Goal: Task Accomplishment & Management: Manage account settings

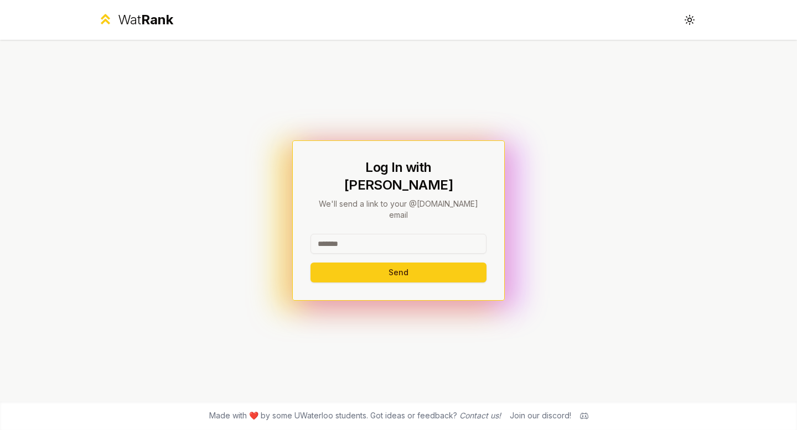
click at [414, 234] on input at bounding box center [398, 244] width 176 height 20
type input "**********"
click at [431, 234] on input "**********" at bounding box center [398, 244] width 176 height 20
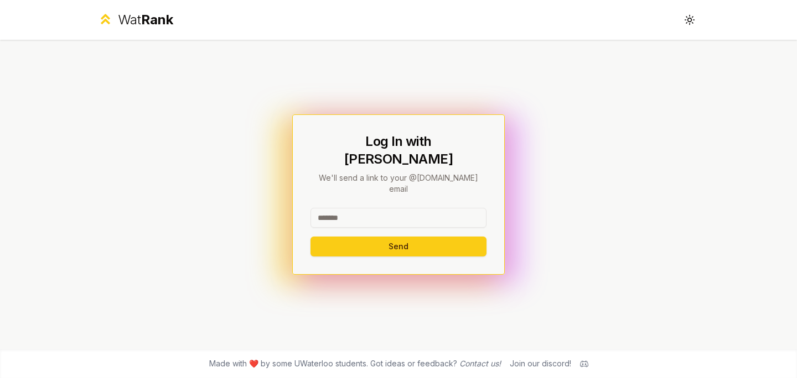
click at [346, 208] on input at bounding box center [398, 218] width 176 height 20
type input "********"
click at [341, 237] on button "Send" at bounding box center [398, 247] width 176 height 20
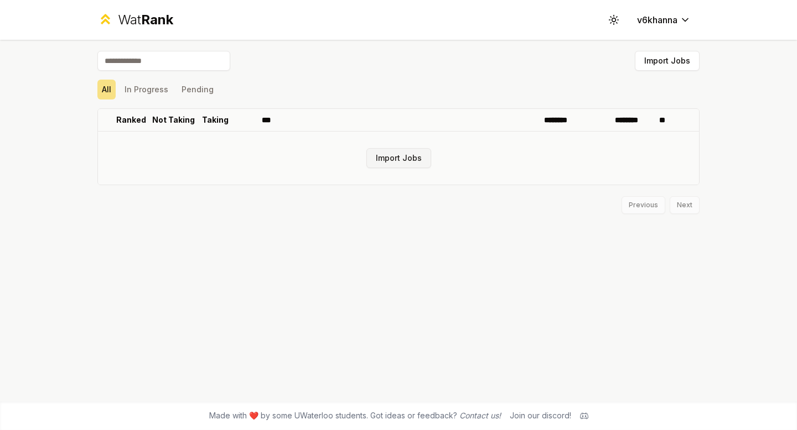
click at [406, 157] on button "Import Jobs" at bounding box center [398, 158] width 65 height 20
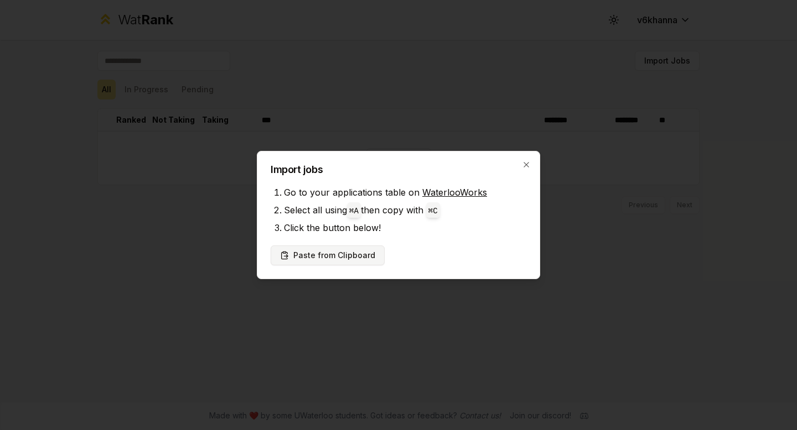
click at [328, 262] on button "Paste from Clipboard" at bounding box center [328, 256] width 114 height 20
click at [343, 250] on button "Paste from Clipboard" at bounding box center [328, 256] width 114 height 20
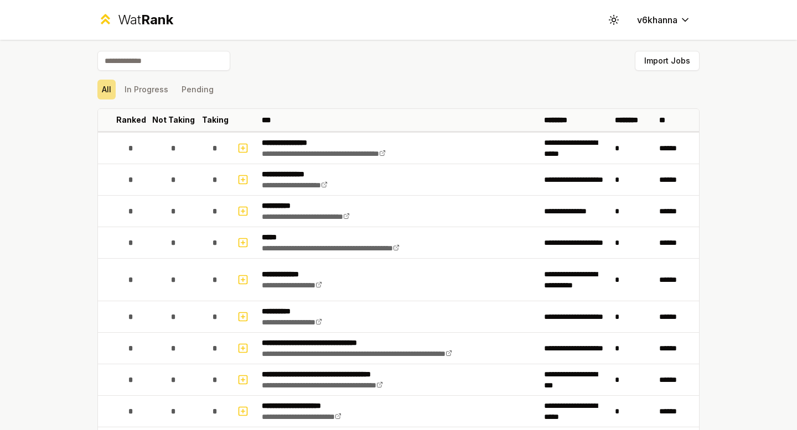
click at [180, 67] on input at bounding box center [163, 61] width 133 height 20
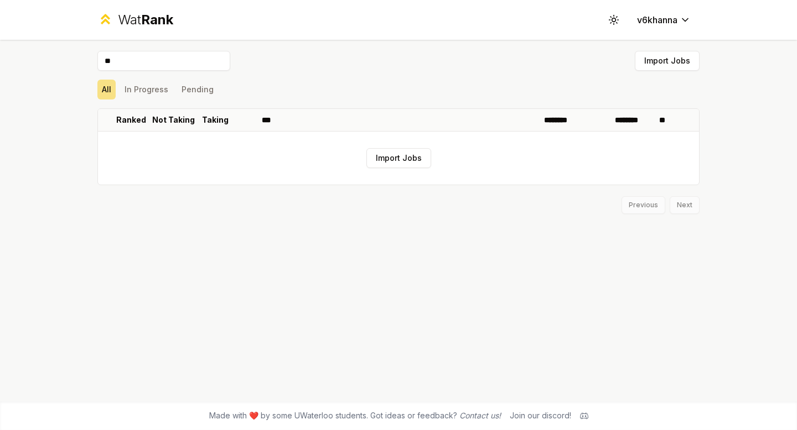
type input "**"
click at [656, 51] on button "Import Jobs" at bounding box center [667, 61] width 65 height 20
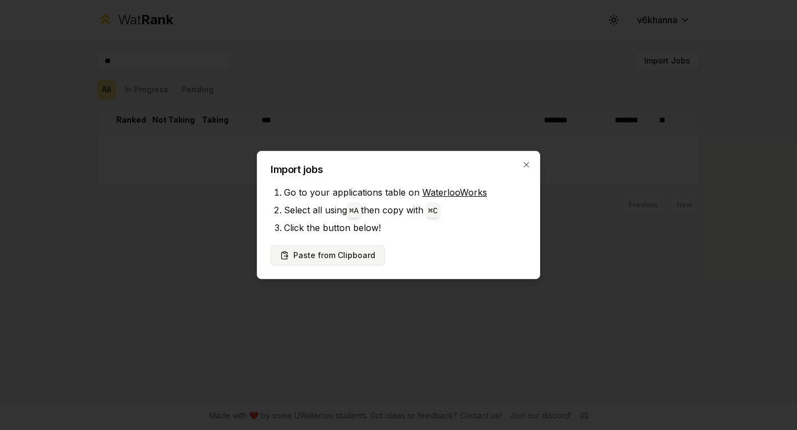
click at [347, 249] on button "Paste from Clipboard" at bounding box center [328, 256] width 114 height 20
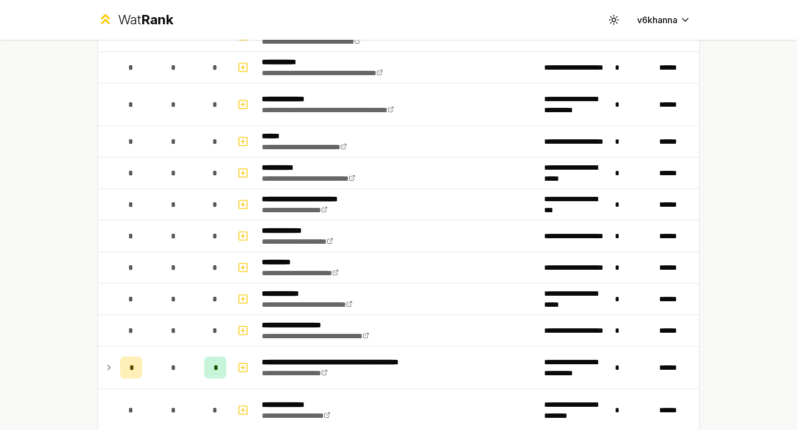
scroll to position [2924, 0]
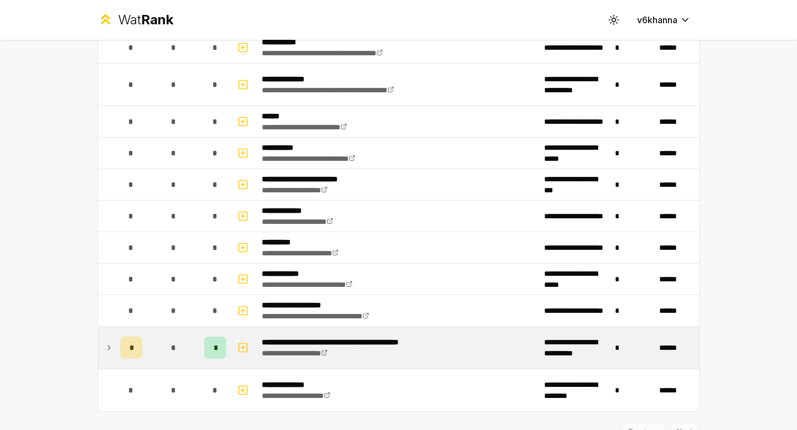
click at [105, 343] on icon at bounding box center [109, 347] width 9 height 13
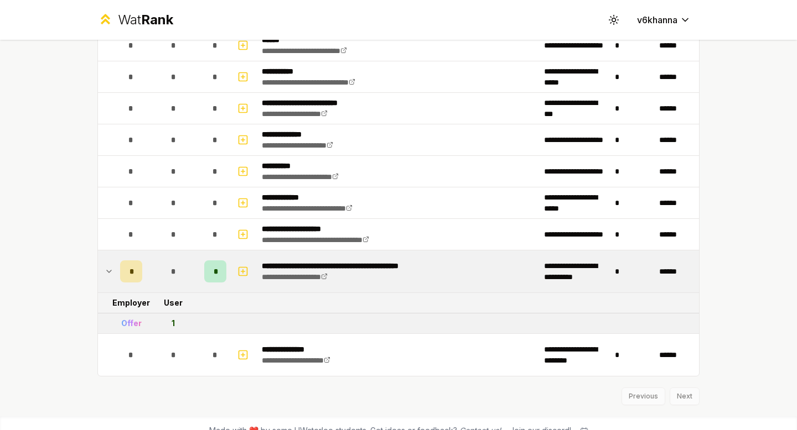
scroll to position [3016, 0]
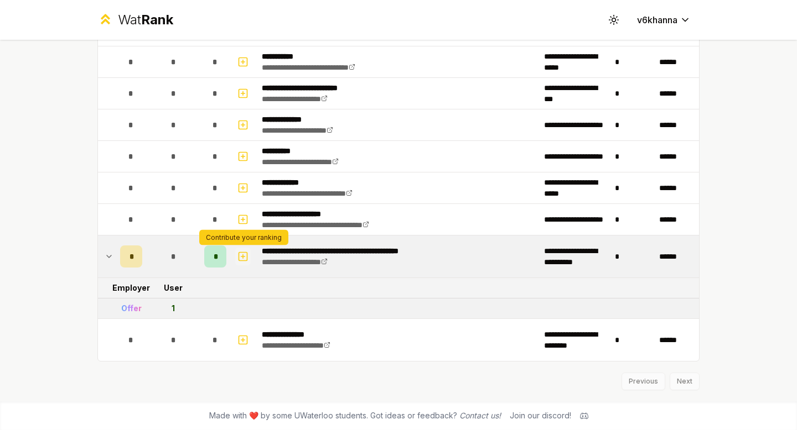
click at [242, 255] on icon "button" at bounding box center [242, 256] width 11 height 13
select select
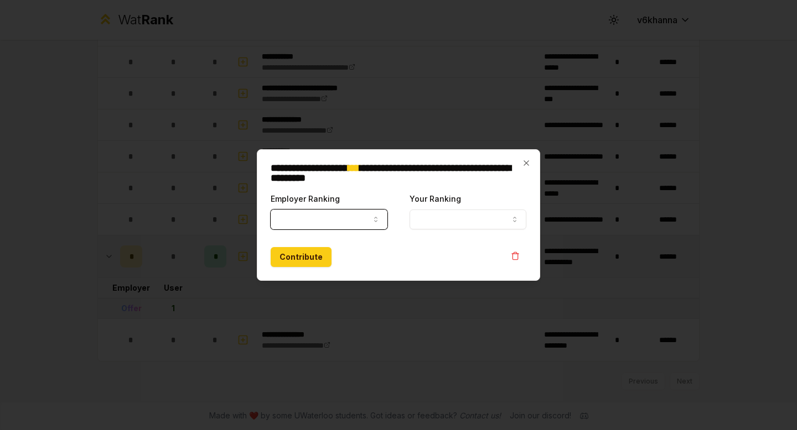
click at [345, 216] on button "Employer Ranking" at bounding box center [329, 220] width 117 height 20
select select "*****"
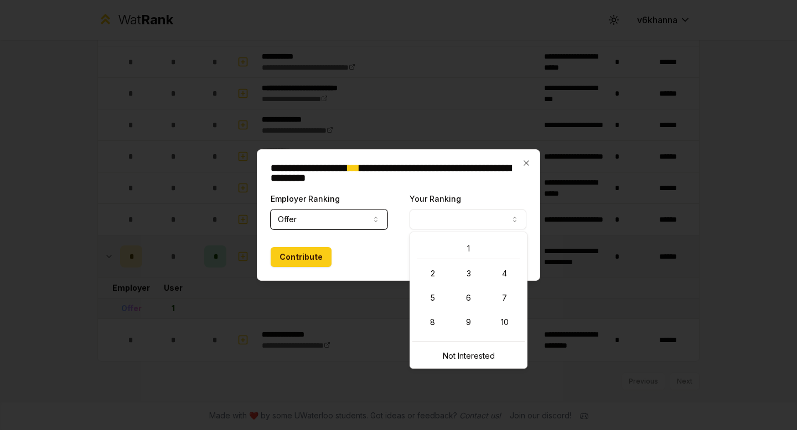
click at [477, 213] on button "Your Ranking" at bounding box center [467, 220] width 117 height 20
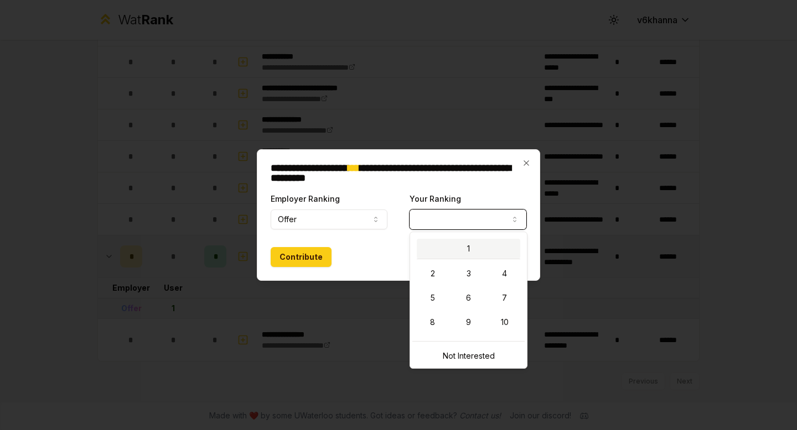
select select "*"
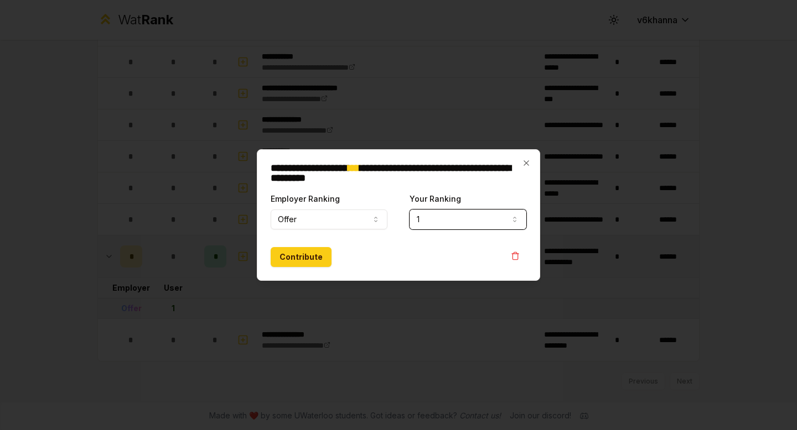
click at [470, 219] on button "1" at bounding box center [467, 220] width 117 height 20
click at [375, 219] on icon "button" at bounding box center [375, 219] width 9 height 9
click at [361, 212] on button "Offer" at bounding box center [329, 220] width 117 height 20
click at [317, 256] on button "Contribute" at bounding box center [301, 257] width 61 height 20
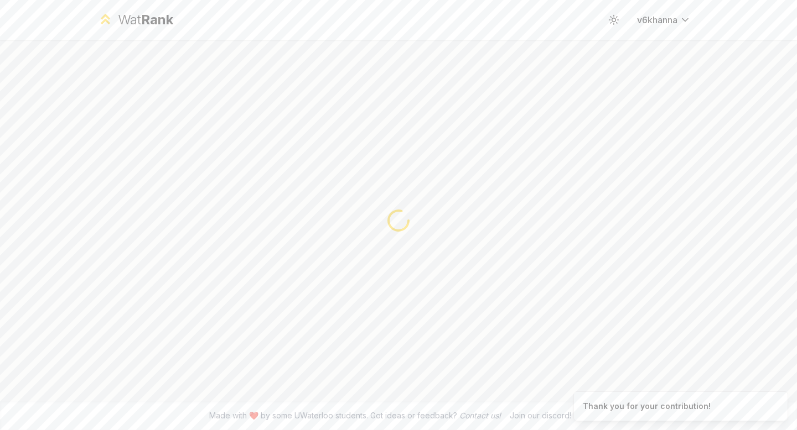
scroll to position [0, 0]
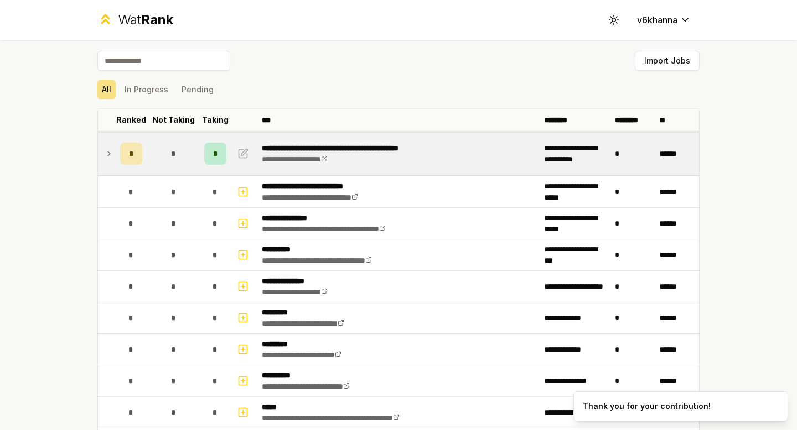
click at [116, 163] on td "*" at bounding box center [131, 154] width 31 height 42
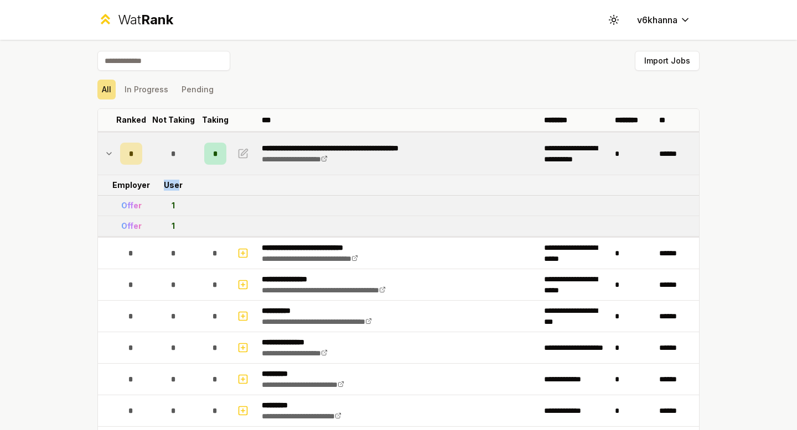
drag, startPoint x: 166, startPoint y: 186, endPoint x: 179, endPoint y: 186, distance: 13.3
click at [179, 186] on td "User" at bounding box center [173, 185] width 53 height 20
drag, startPoint x: 186, startPoint y: 186, endPoint x: 166, endPoint y: 179, distance: 21.7
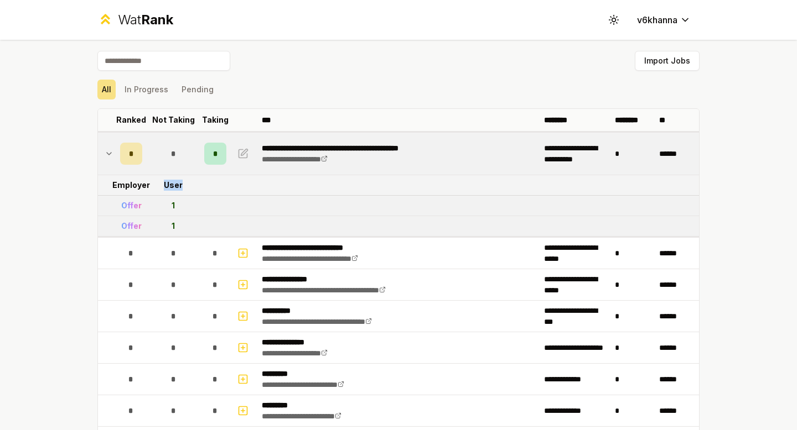
click at [166, 179] on td "User" at bounding box center [173, 185] width 53 height 20
click at [115, 151] on td at bounding box center [107, 154] width 18 height 42
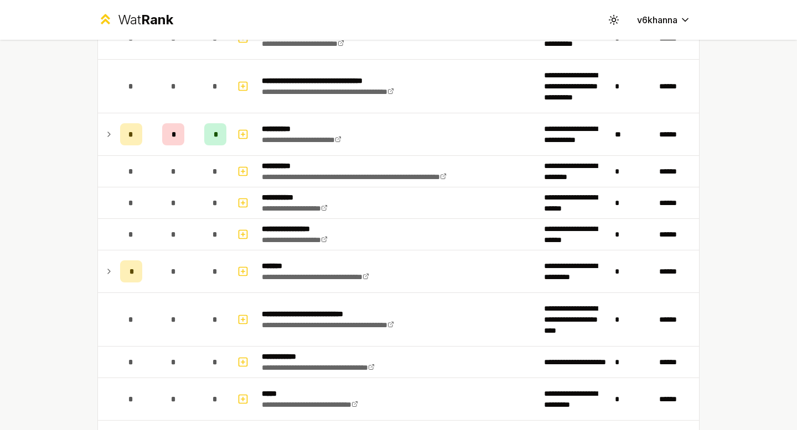
scroll to position [1049, 0]
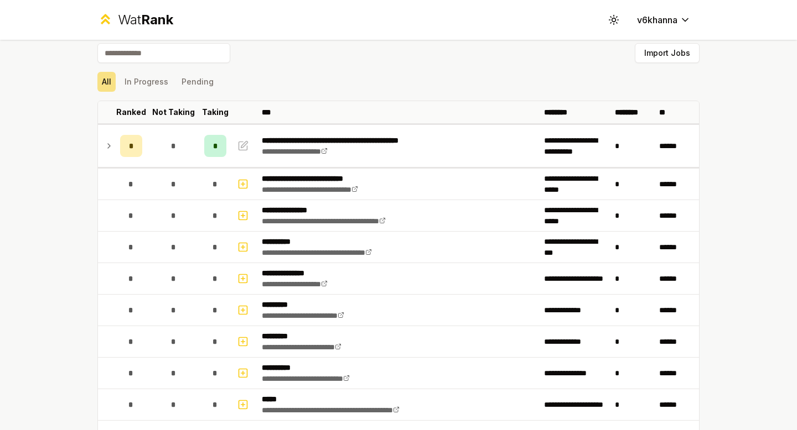
scroll to position [6, 0]
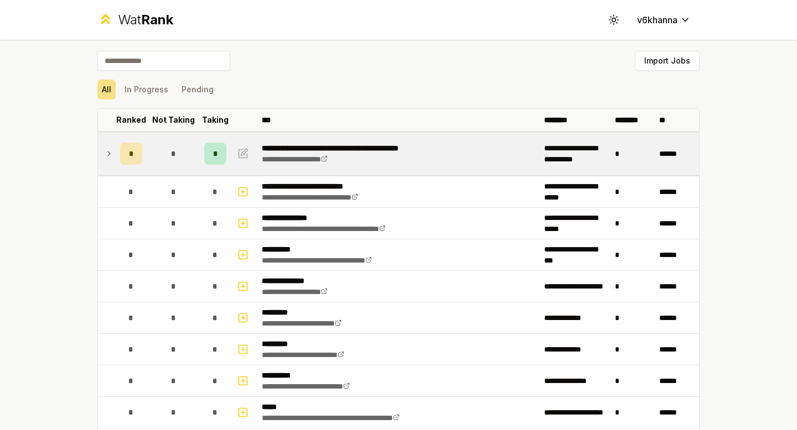
click at [108, 151] on icon at bounding box center [109, 153] width 9 height 13
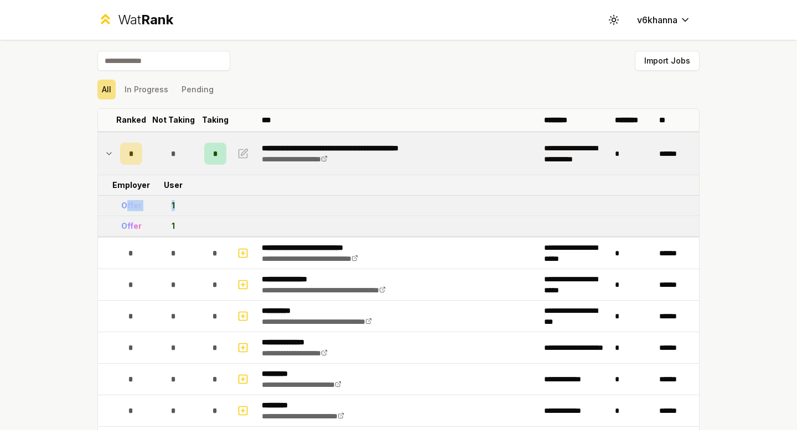
drag, startPoint x: 128, startPoint y: 211, endPoint x: 204, endPoint y: 208, distance: 75.3
click at [204, 209] on tr "Offer 1" at bounding box center [398, 206] width 601 height 20
click at [103, 139] on td at bounding box center [107, 154] width 18 height 42
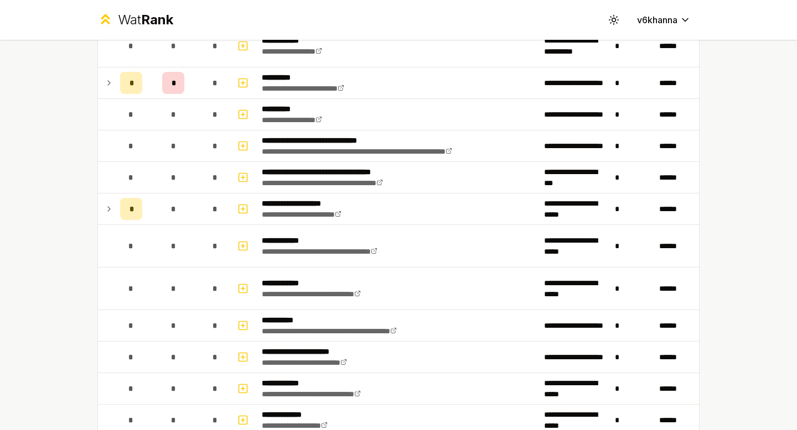
scroll to position [406, 0]
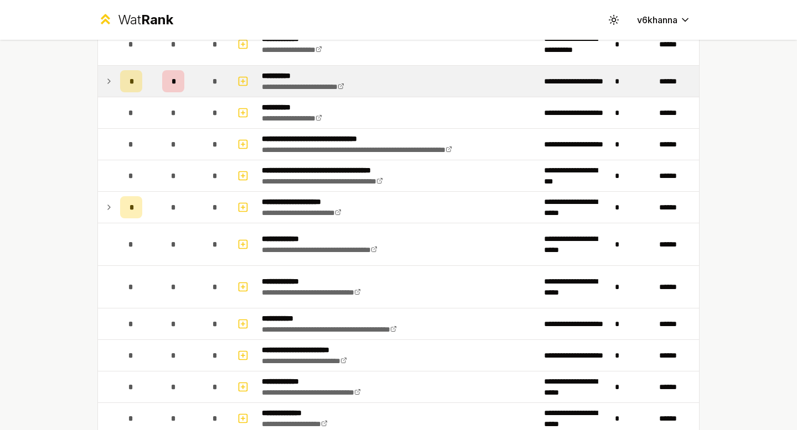
click at [115, 75] on td at bounding box center [107, 81] width 18 height 31
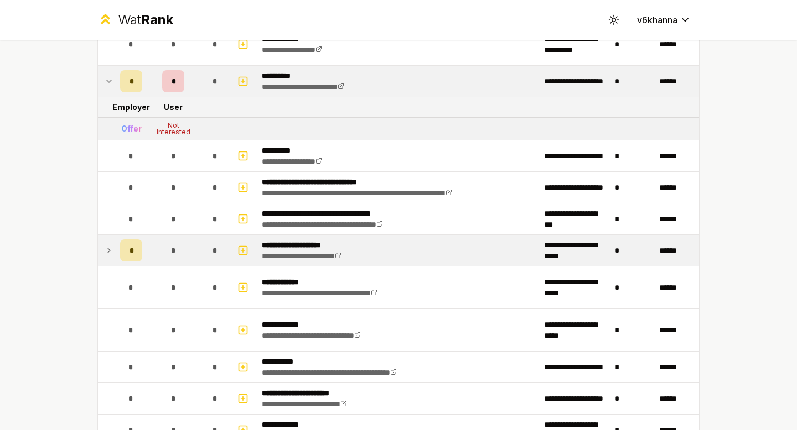
click at [110, 246] on icon at bounding box center [109, 250] width 9 height 13
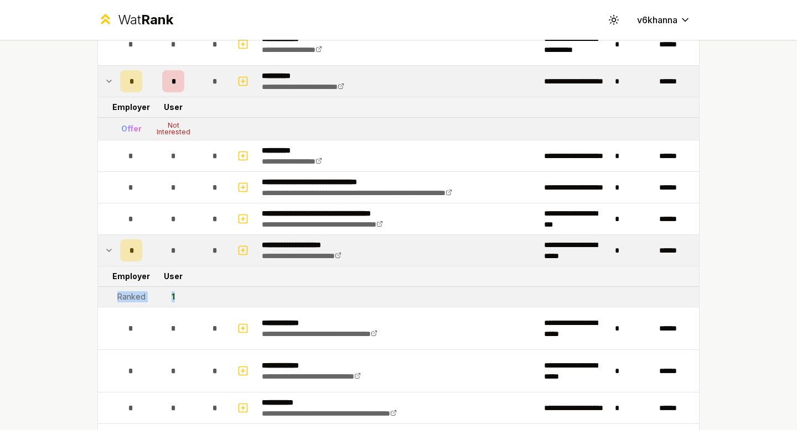
drag, startPoint x: 177, startPoint y: 305, endPoint x: 113, endPoint y: 298, distance: 64.0
click at [113, 298] on tr "Ranked 1" at bounding box center [398, 297] width 601 height 20
click at [113, 298] on td at bounding box center [107, 297] width 18 height 20
drag, startPoint x: 113, startPoint y: 298, endPoint x: 160, endPoint y: 293, distance: 47.3
click at [160, 293] on tr "Ranked 1" at bounding box center [398, 297] width 601 height 20
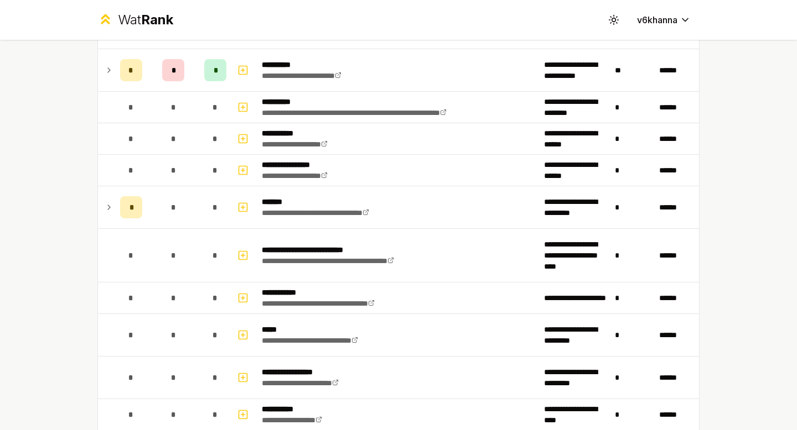
scroll to position [1208, 0]
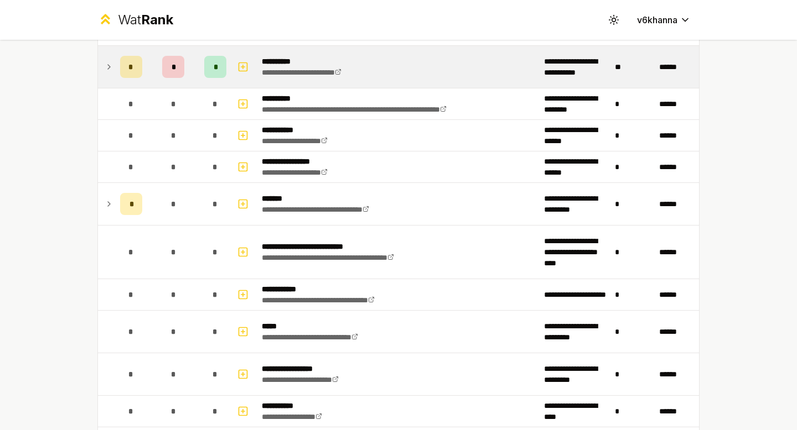
click at [115, 71] on td at bounding box center [107, 67] width 18 height 42
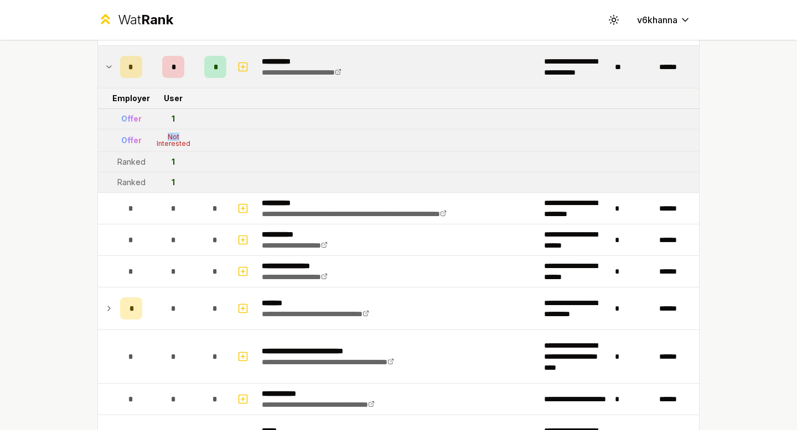
drag, startPoint x: 188, startPoint y: 137, endPoint x: 156, endPoint y: 137, distance: 32.1
click at [156, 137] on div "Not Interested" at bounding box center [173, 140] width 44 height 13
click at [179, 137] on div "Not Interested" at bounding box center [173, 140] width 44 height 13
drag, startPoint x: 199, startPoint y: 150, endPoint x: 157, endPoint y: 139, distance: 43.3
click at [157, 139] on td "Not Interested" at bounding box center [173, 140] width 53 height 22
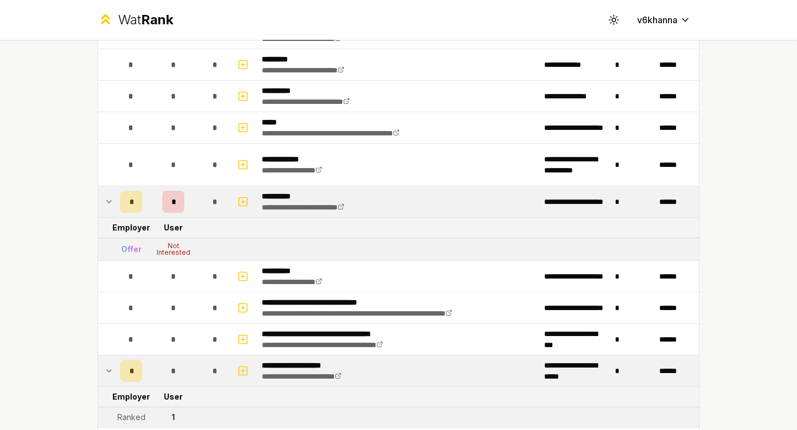
scroll to position [0, 0]
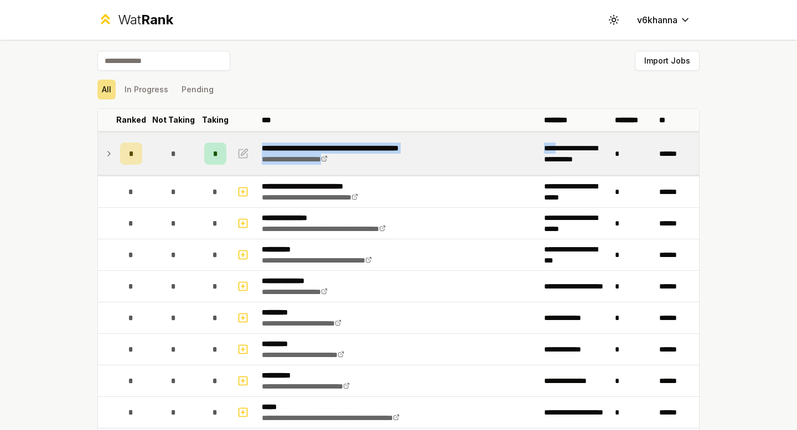
drag, startPoint x: 532, startPoint y: 135, endPoint x: 562, endPoint y: 147, distance: 31.8
click at [562, 147] on tr "**********" at bounding box center [398, 154] width 601 height 44
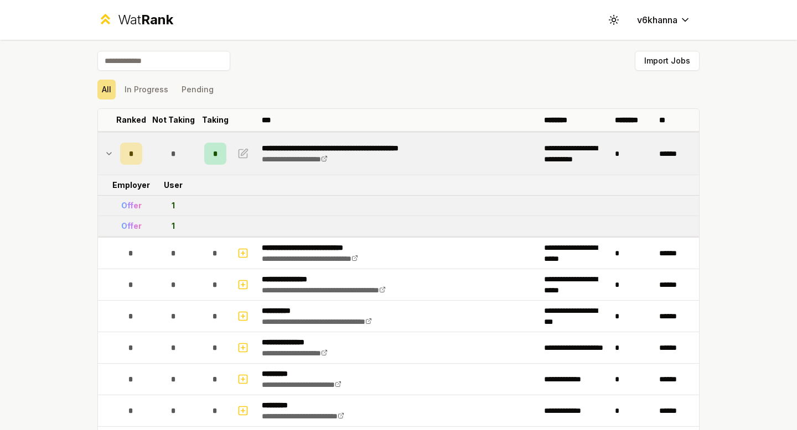
click at [108, 159] on icon at bounding box center [109, 153] width 9 height 13
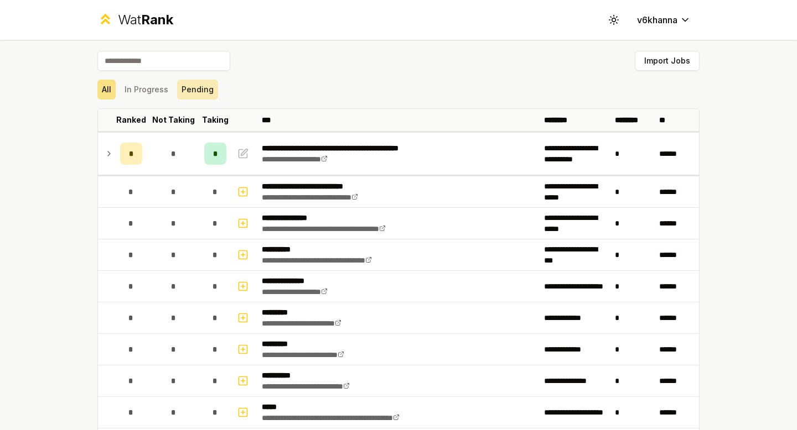
click at [181, 84] on button "Pending" at bounding box center [197, 90] width 41 height 20
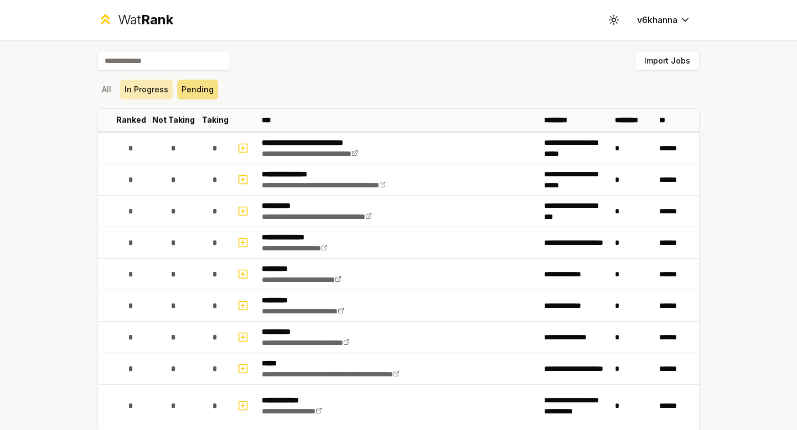
click at [149, 92] on button "In Progress" at bounding box center [146, 90] width 53 height 20
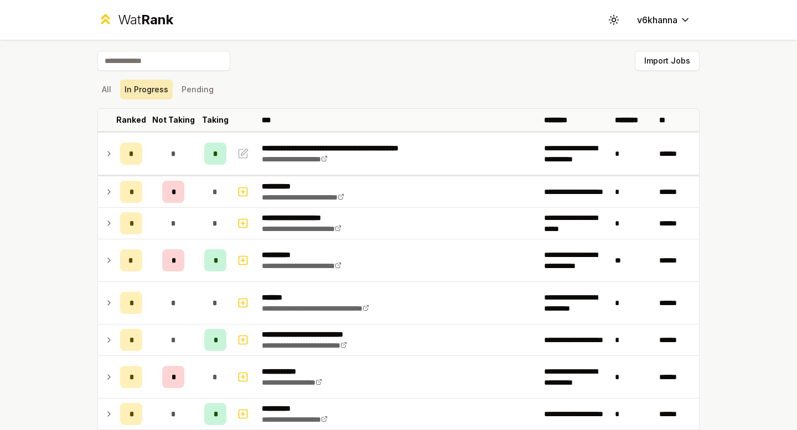
click at [125, 91] on button "In Progress" at bounding box center [146, 90] width 53 height 20
click at [107, 90] on button "All" at bounding box center [106, 90] width 18 height 20
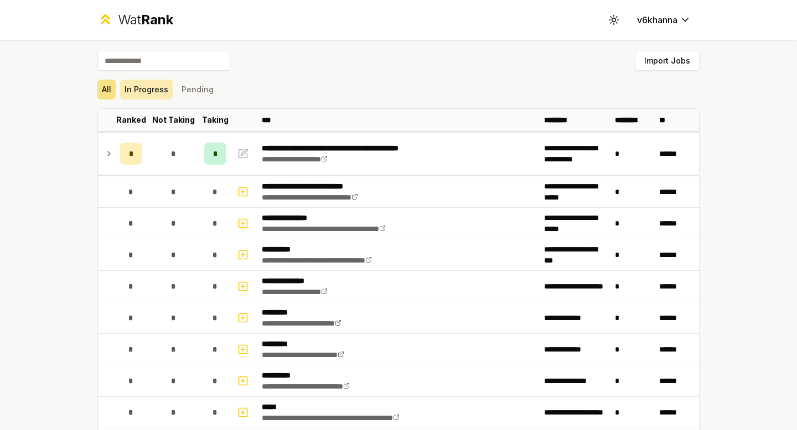
click at [126, 90] on button "In Progress" at bounding box center [146, 90] width 53 height 20
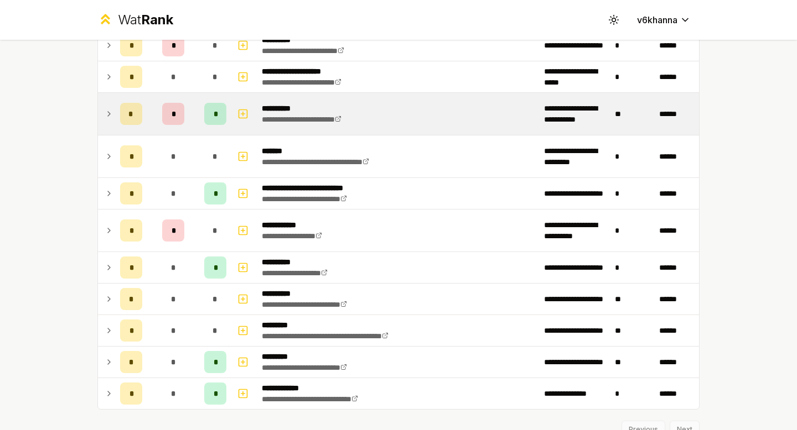
scroll to position [195, 0]
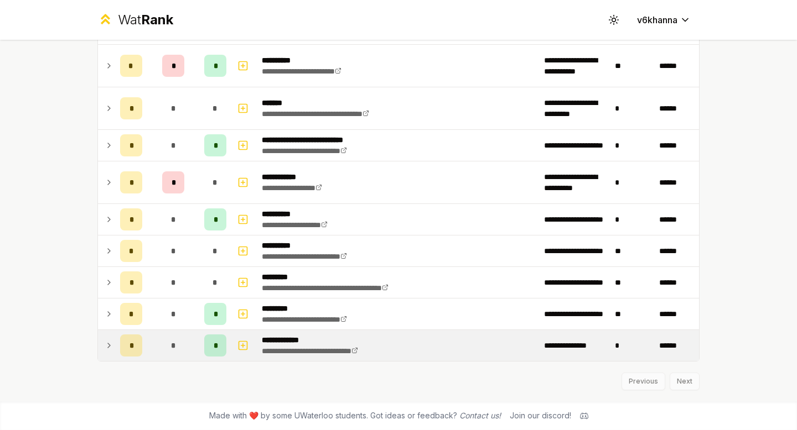
click at [107, 349] on icon at bounding box center [109, 345] width 9 height 13
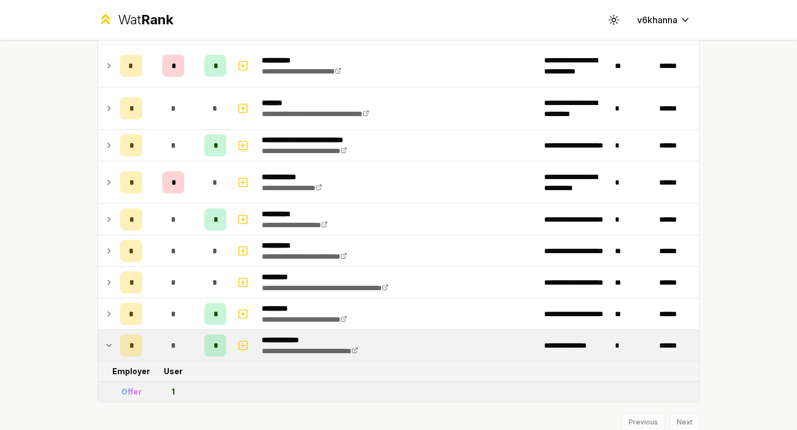
click at [114, 347] on td at bounding box center [107, 345] width 18 height 31
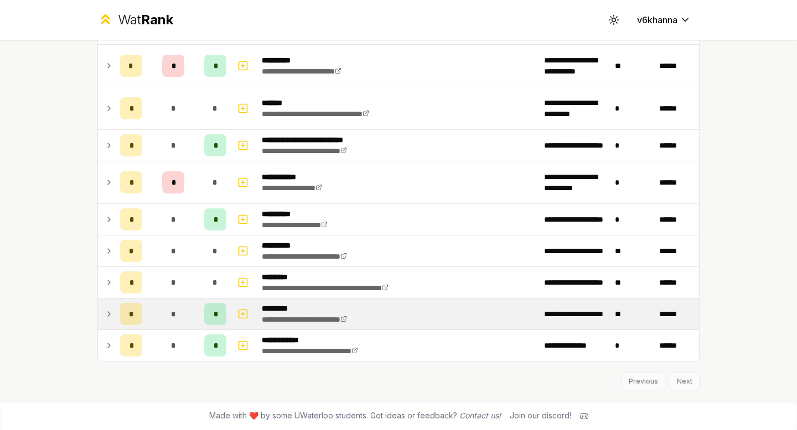
scroll to position [0, 0]
